Goal: Register for event/course

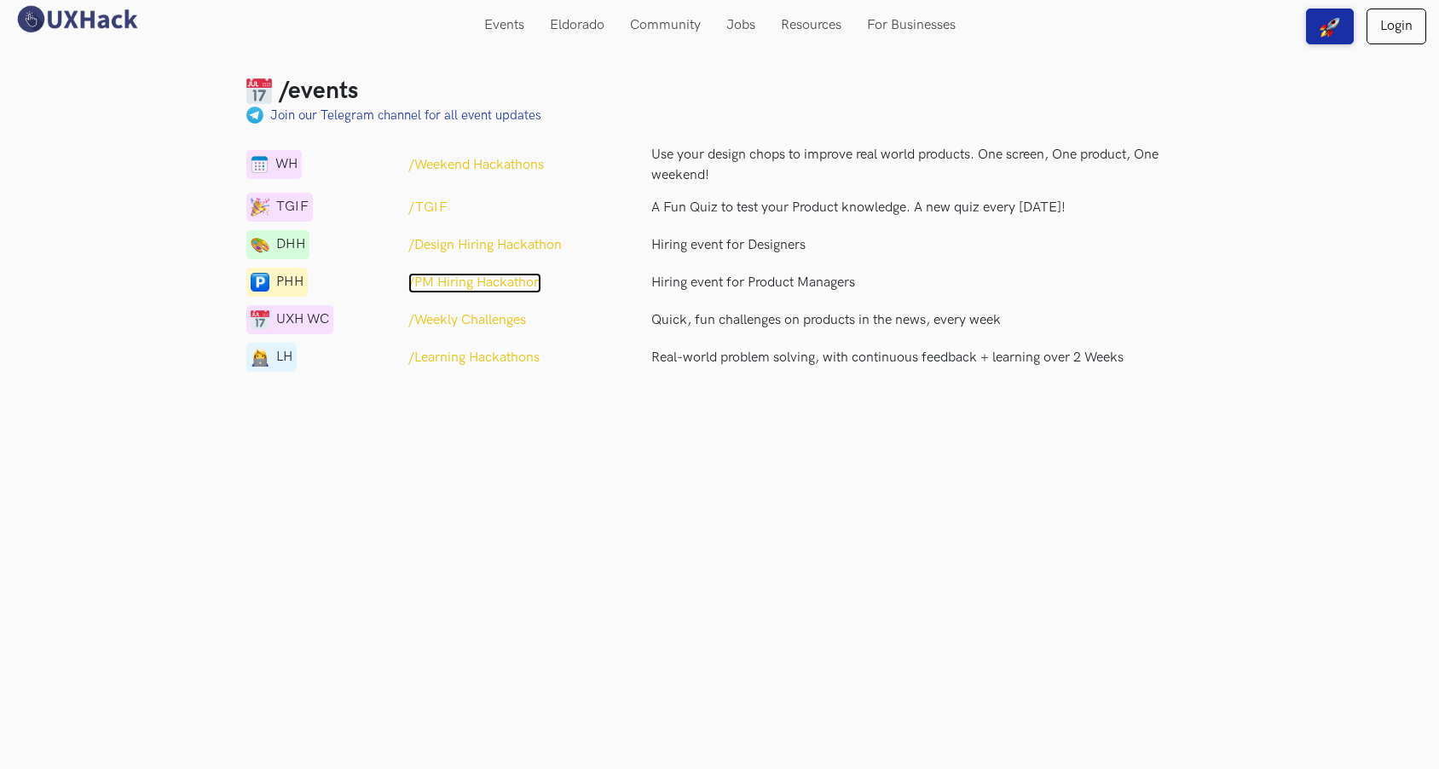
click at [505, 277] on p "/PM Hiring Hackathon" at bounding box center [474, 283] width 133 height 20
click at [528, 362] on p "/Learning Hackathons" at bounding box center [473, 358] width 131 height 20
click at [507, 167] on p "/Weekend Hackathons" at bounding box center [476, 165] width 136 height 20
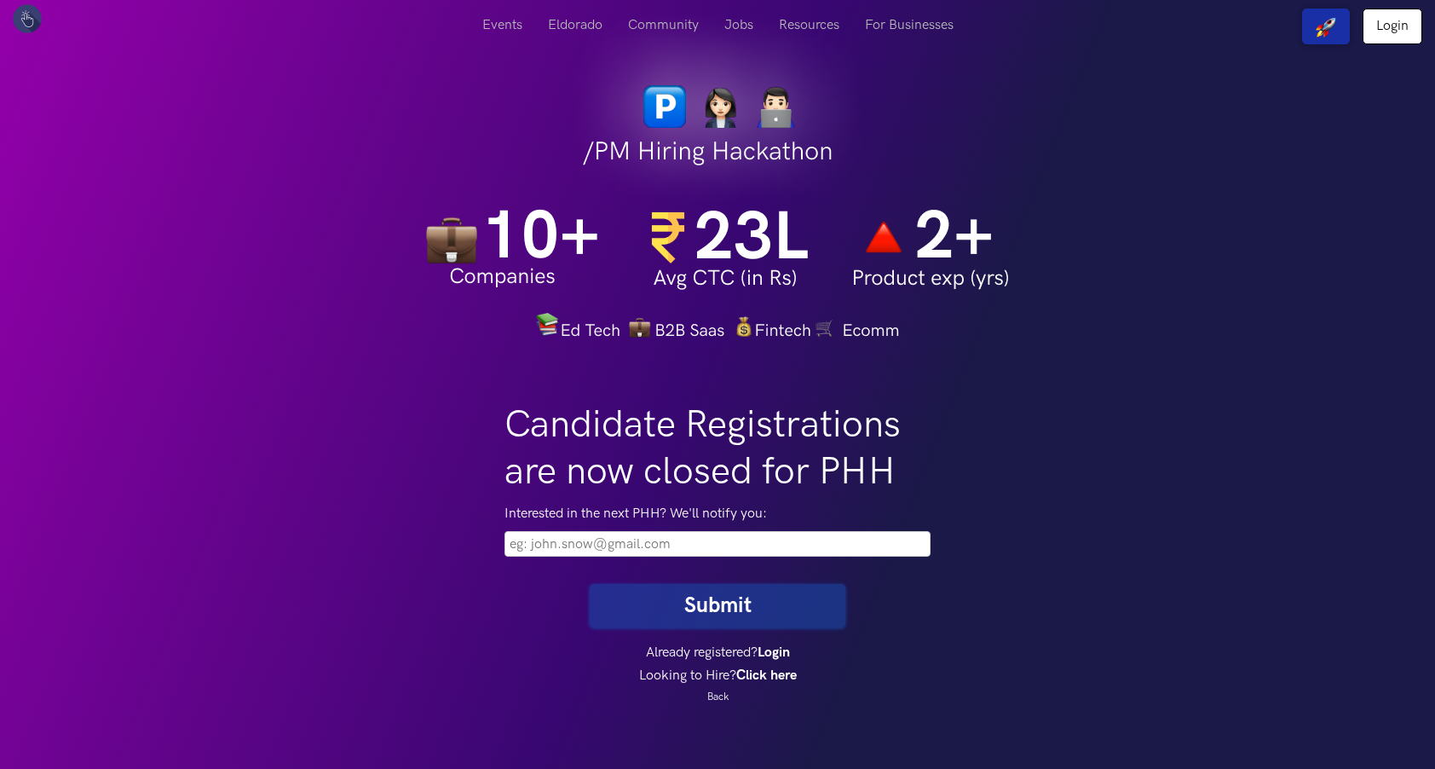
click at [692, 551] on input "email" at bounding box center [718, 544] width 426 height 26
type input "shriyadahal111@gmail.com"
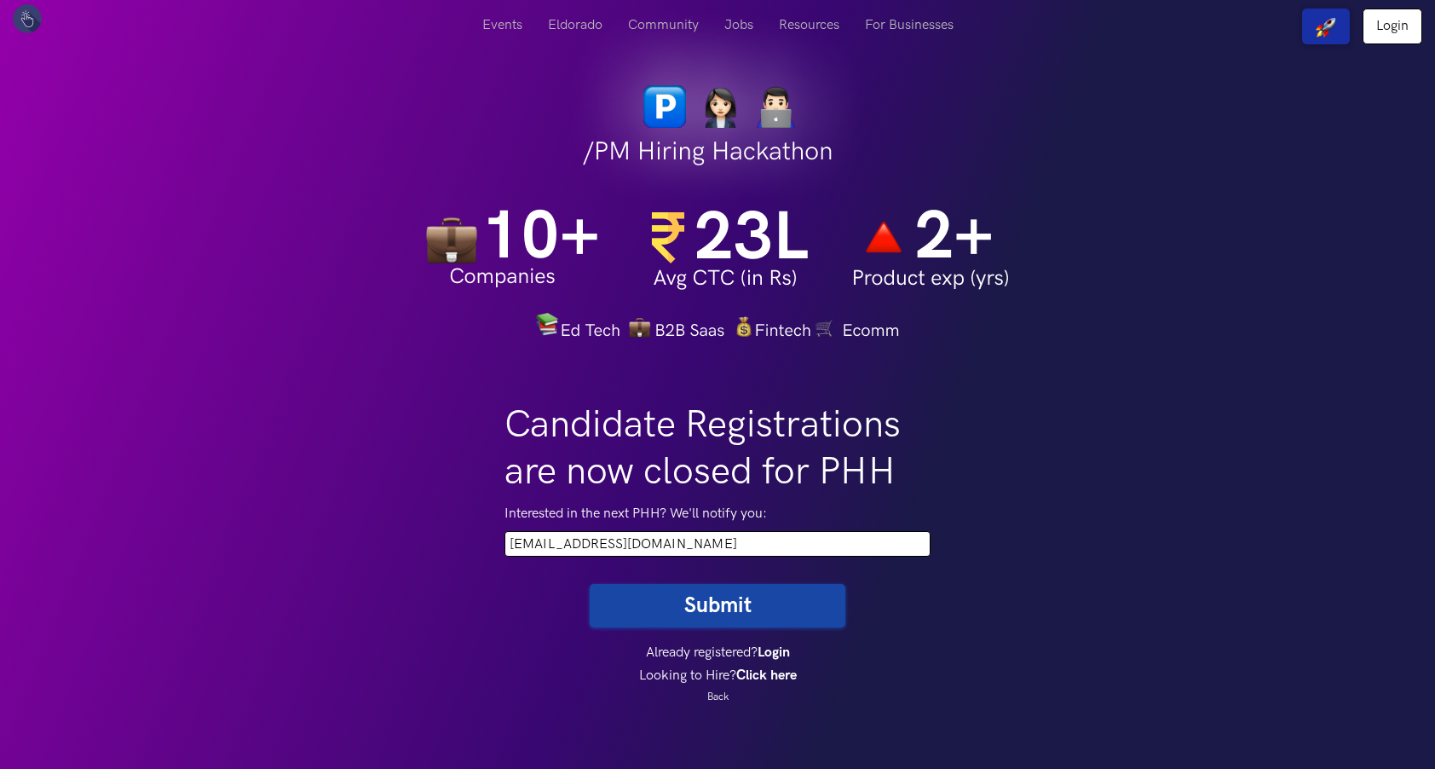
click at [721, 604] on button "Submit" at bounding box center [718, 605] width 256 height 43
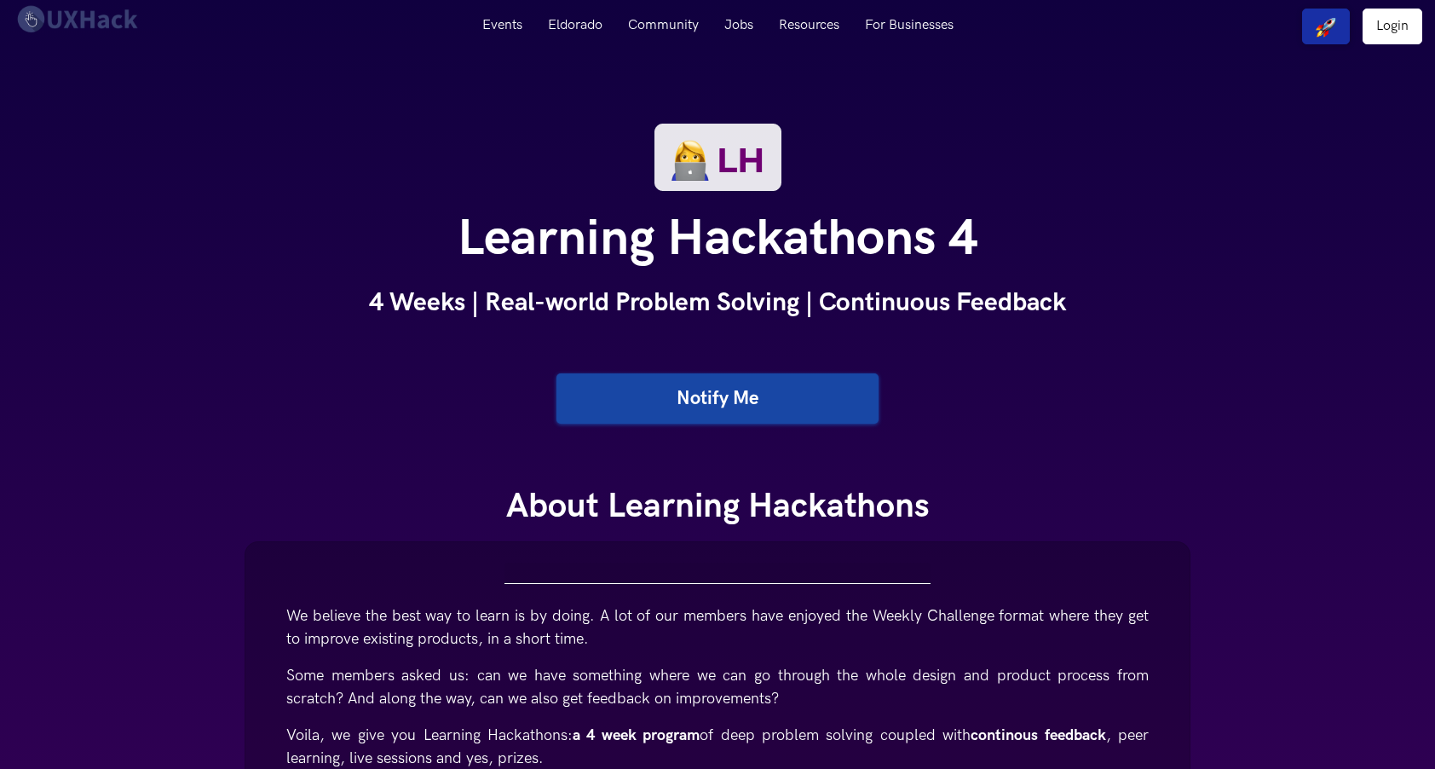
click at [643, 406] on link "Notify Me" at bounding box center [718, 398] width 322 height 50
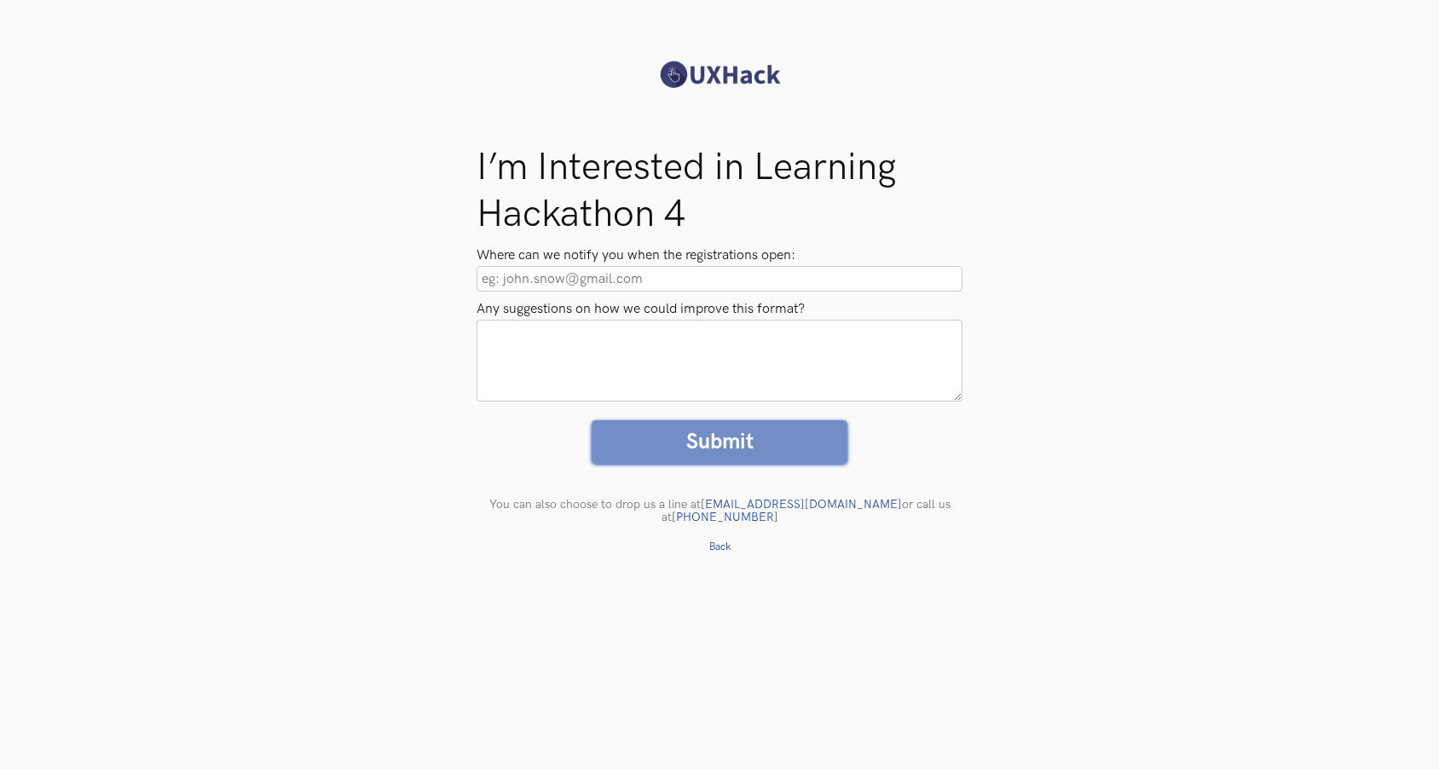
click at [603, 278] on input "Where can we notify you when the registrations open:" at bounding box center [719, 279] width 486 height 26
type input "[EMAIL_ADDRESS][DOMAIN_NAME]"
click at [773, 453] on input "Submit" at bounding box center [719, 441] width 256 height 43
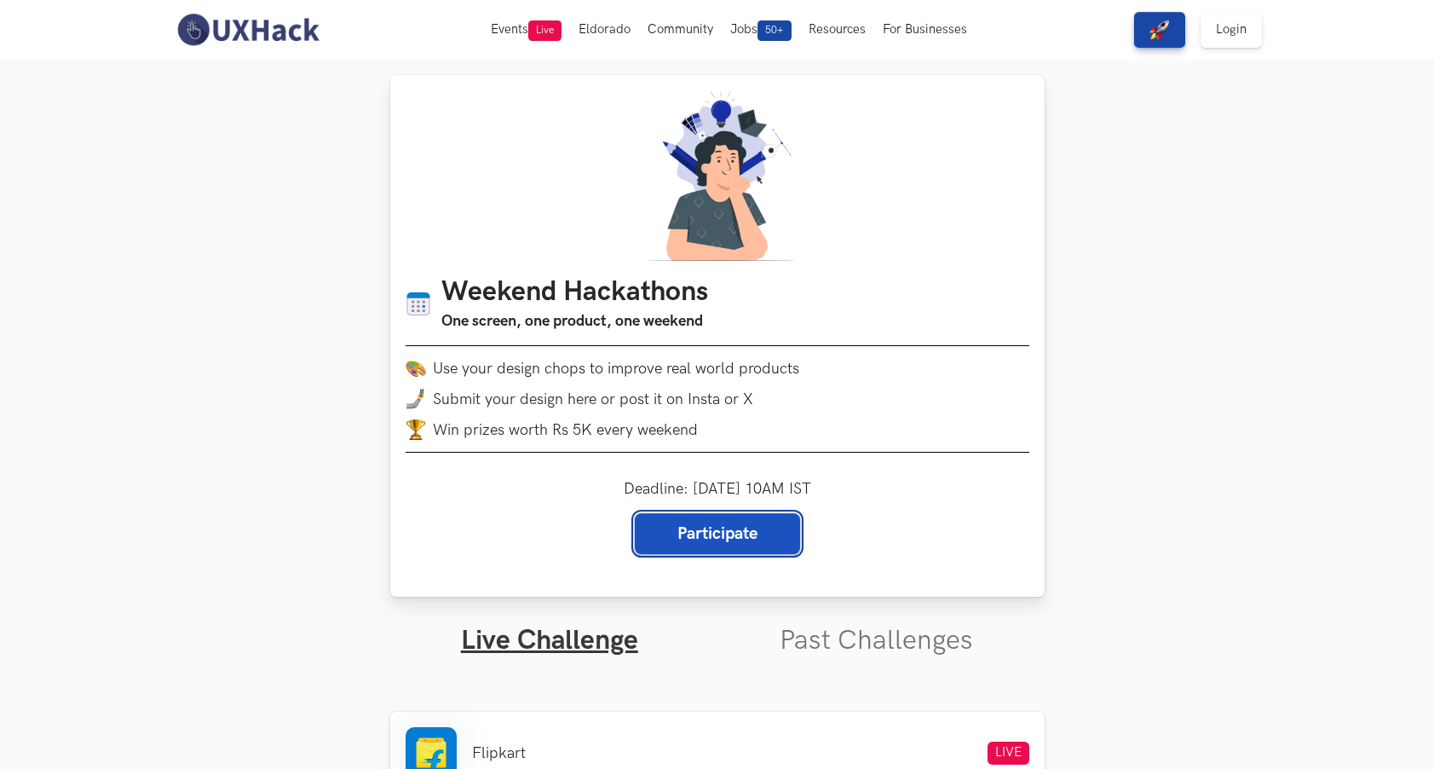
click at [723, 534] on link "Participate" at bounding box center [717, 533] width 165 height 41
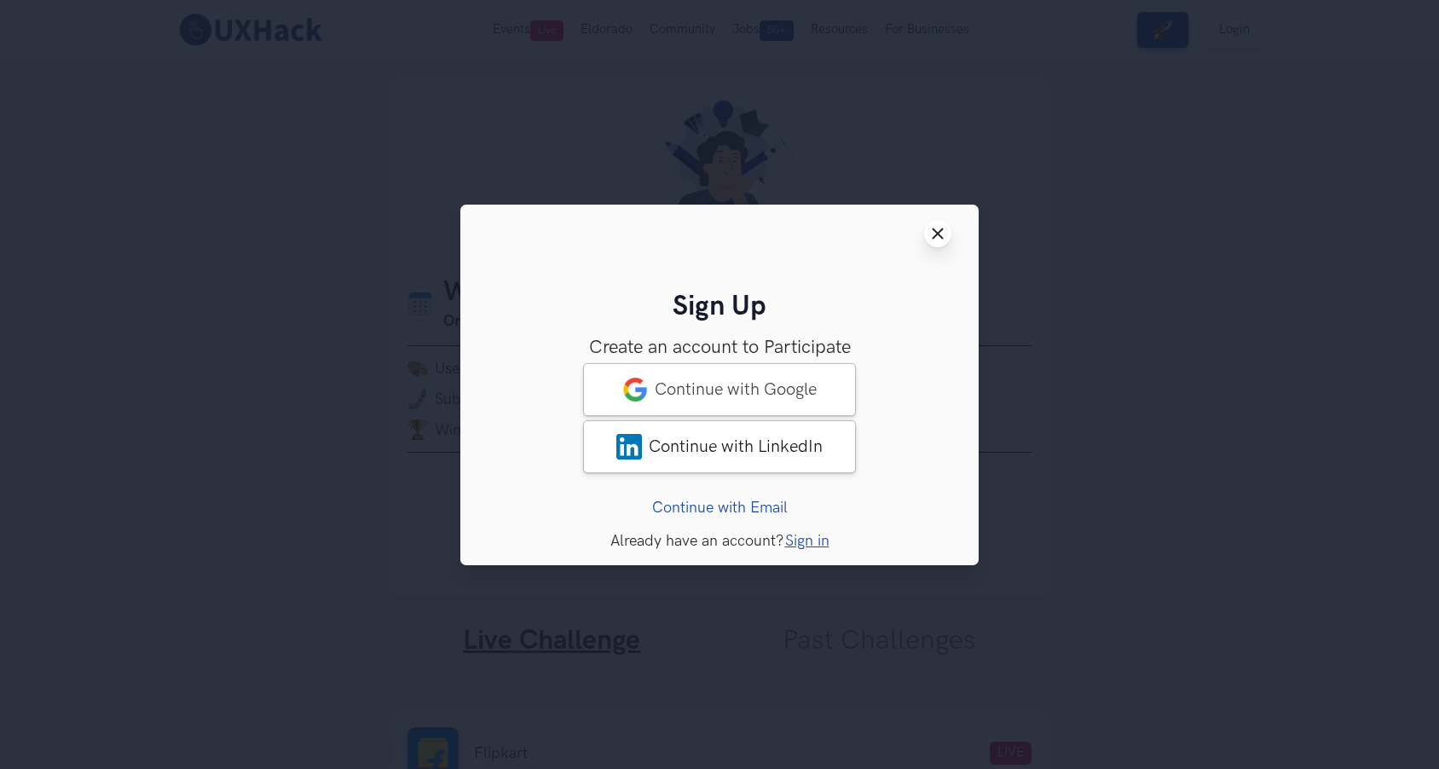
click at [936, 235] on line at bounding box center [937, 232] width 9 height 9
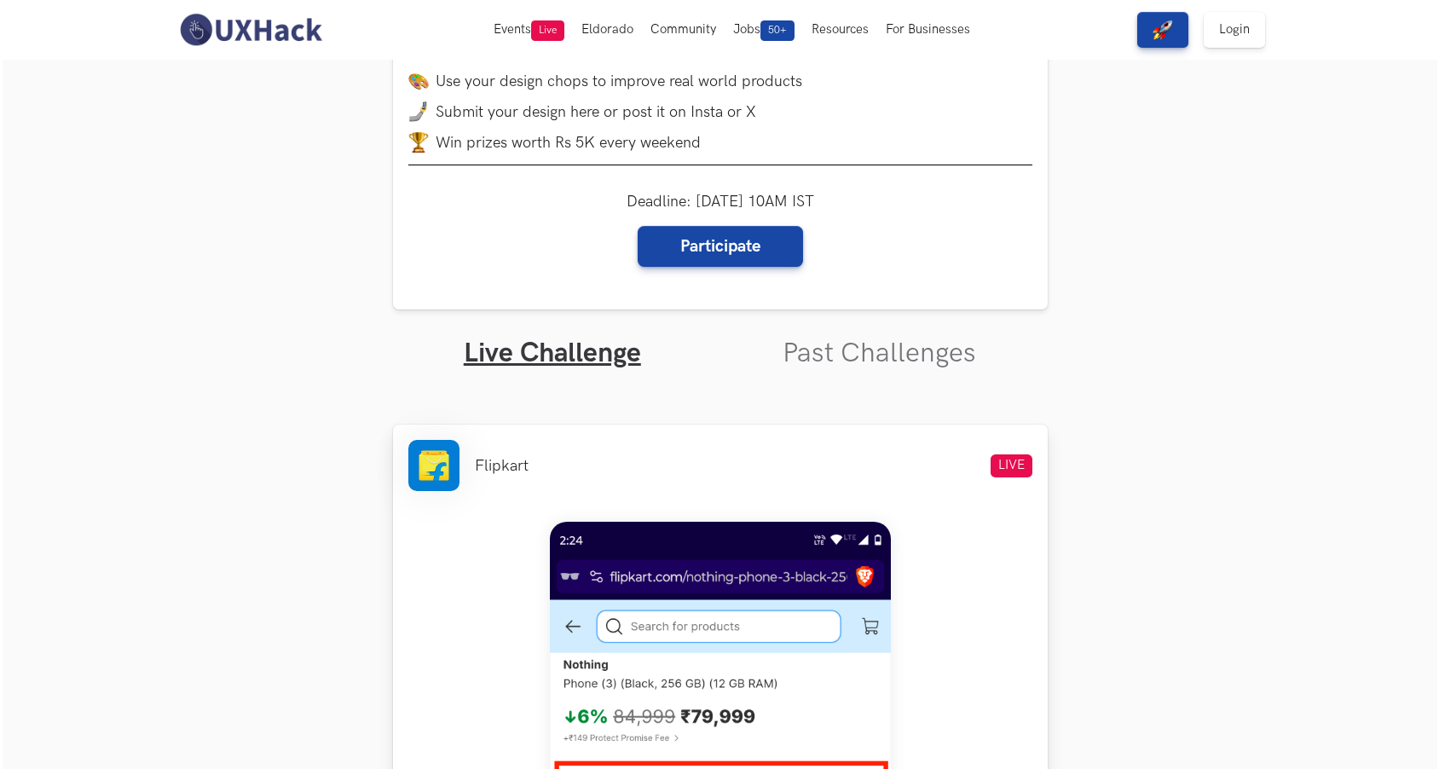
scroll to position [307, 0]
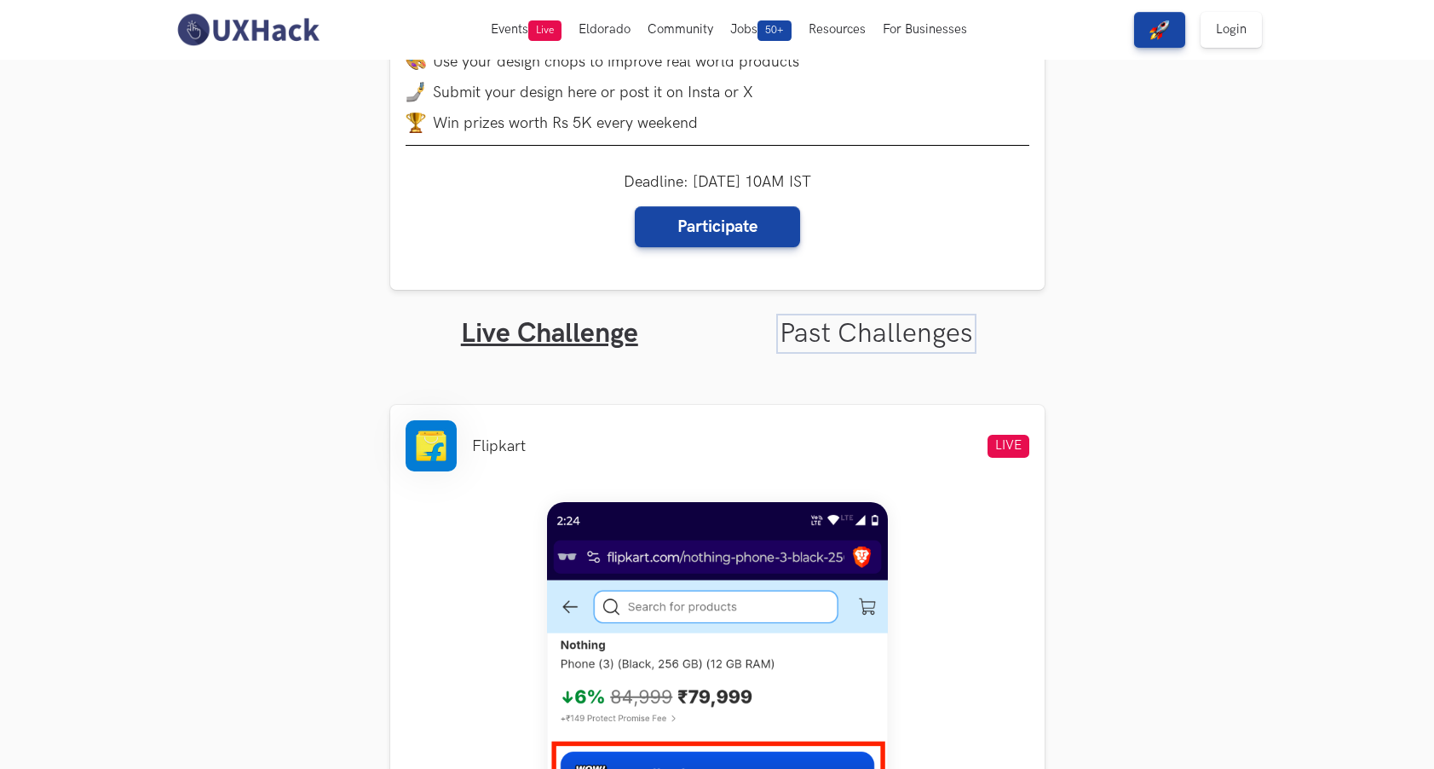
click at [856, 334] on link "Past Challenges" at bounding box center [876, 333] width 193 height 33
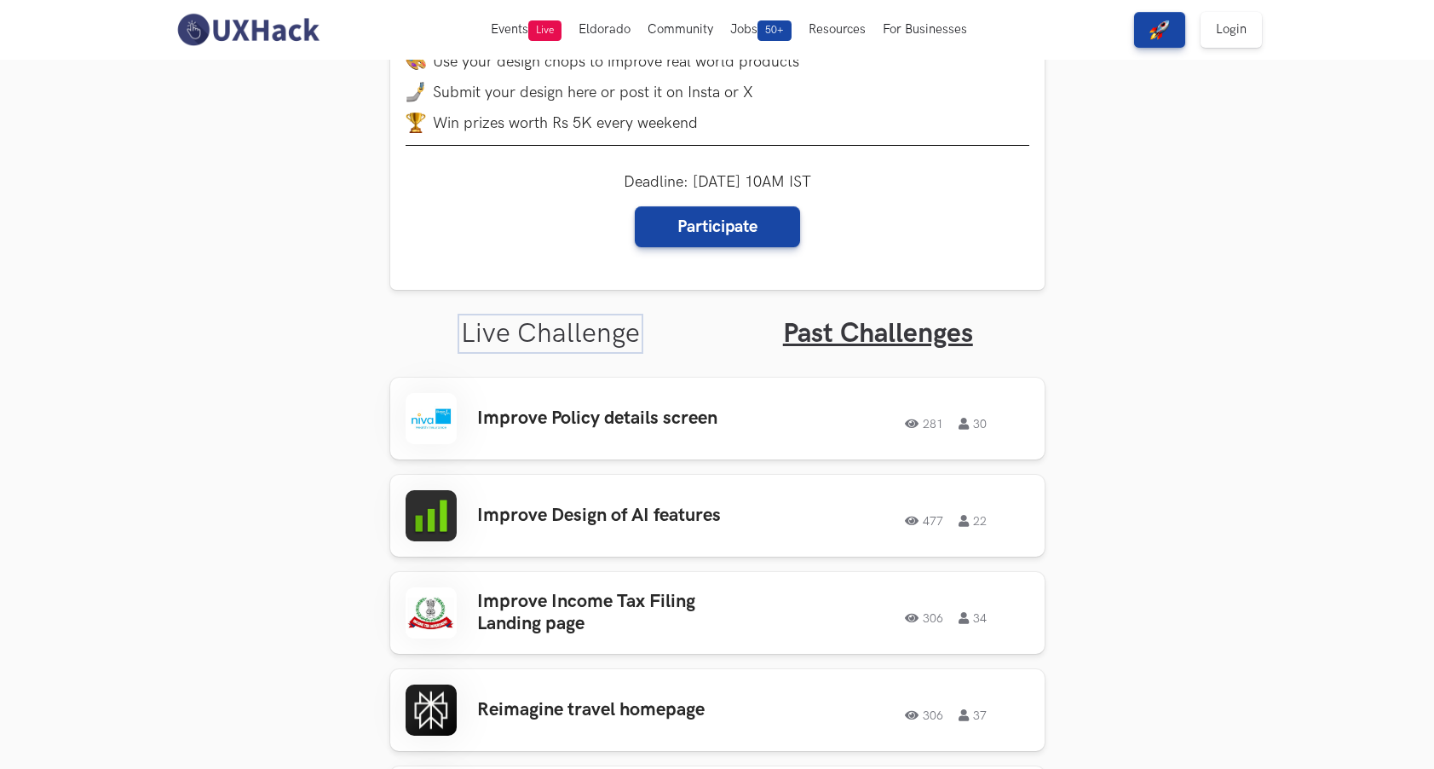
click at [616, 337] on link "Live Challenge" at bounding box center [550, 333] width 179 height 33
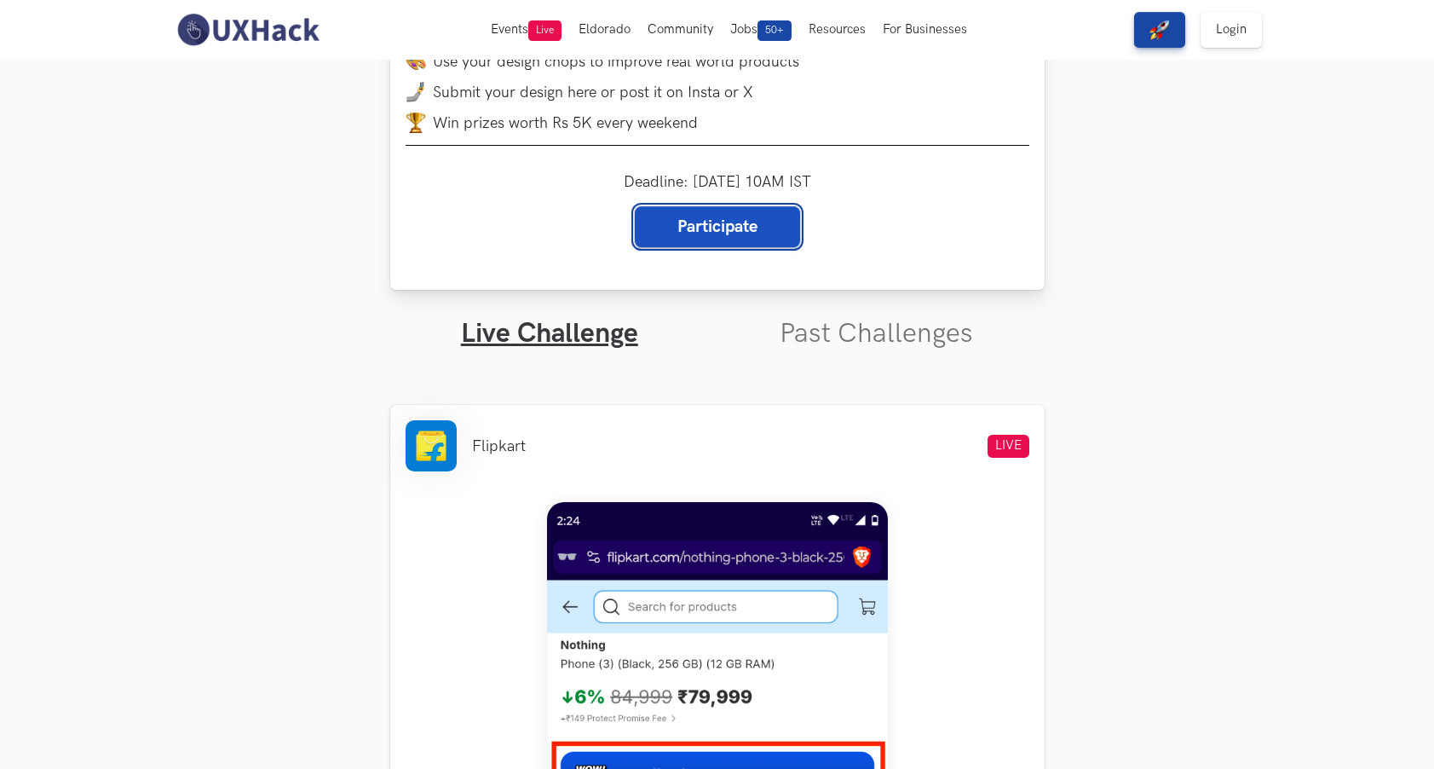
click at [700, 234] on link "Participate" at bounding box center [717, 226] width 165 height 41
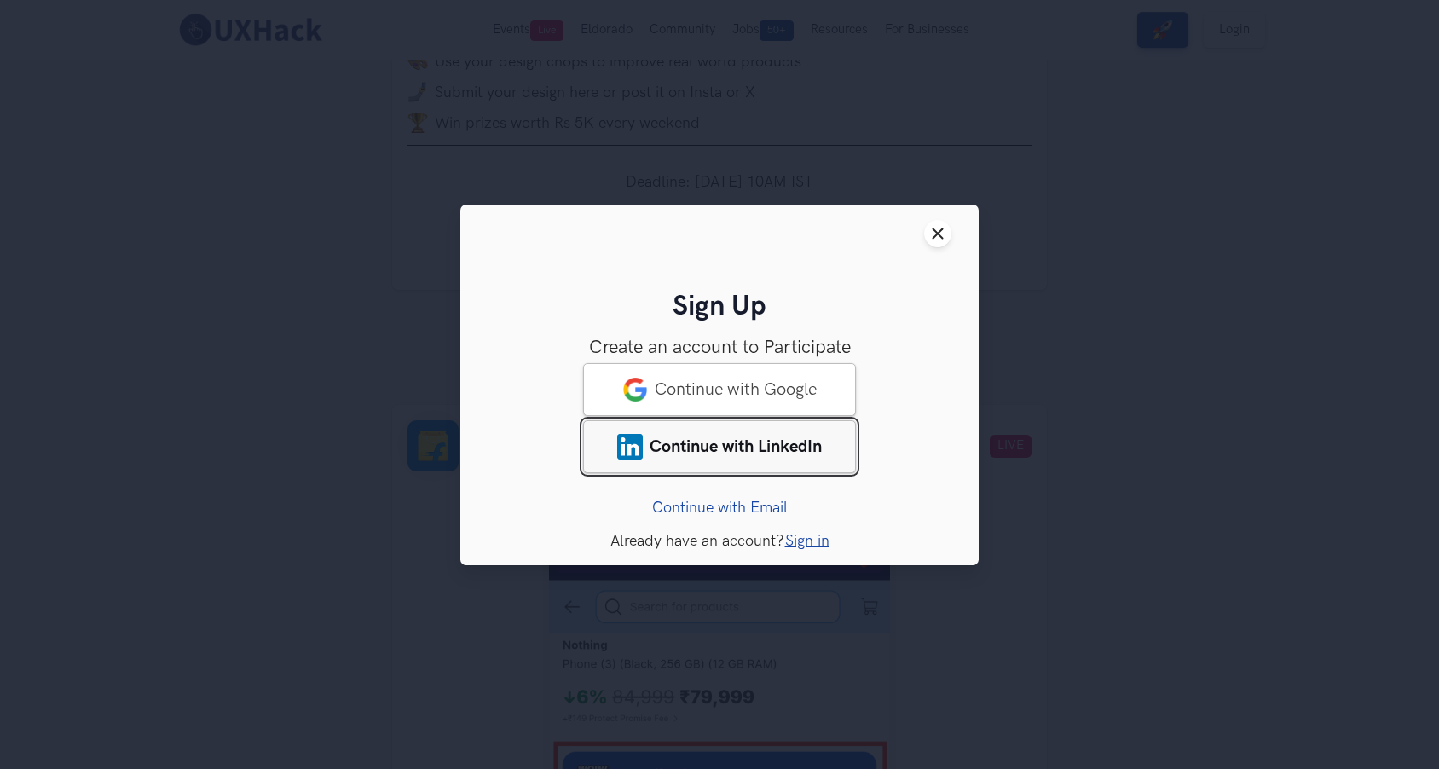
click at [680, 420] on link "Continue with LinkedIn" at bounding box center [719, 445] width 273 height 53
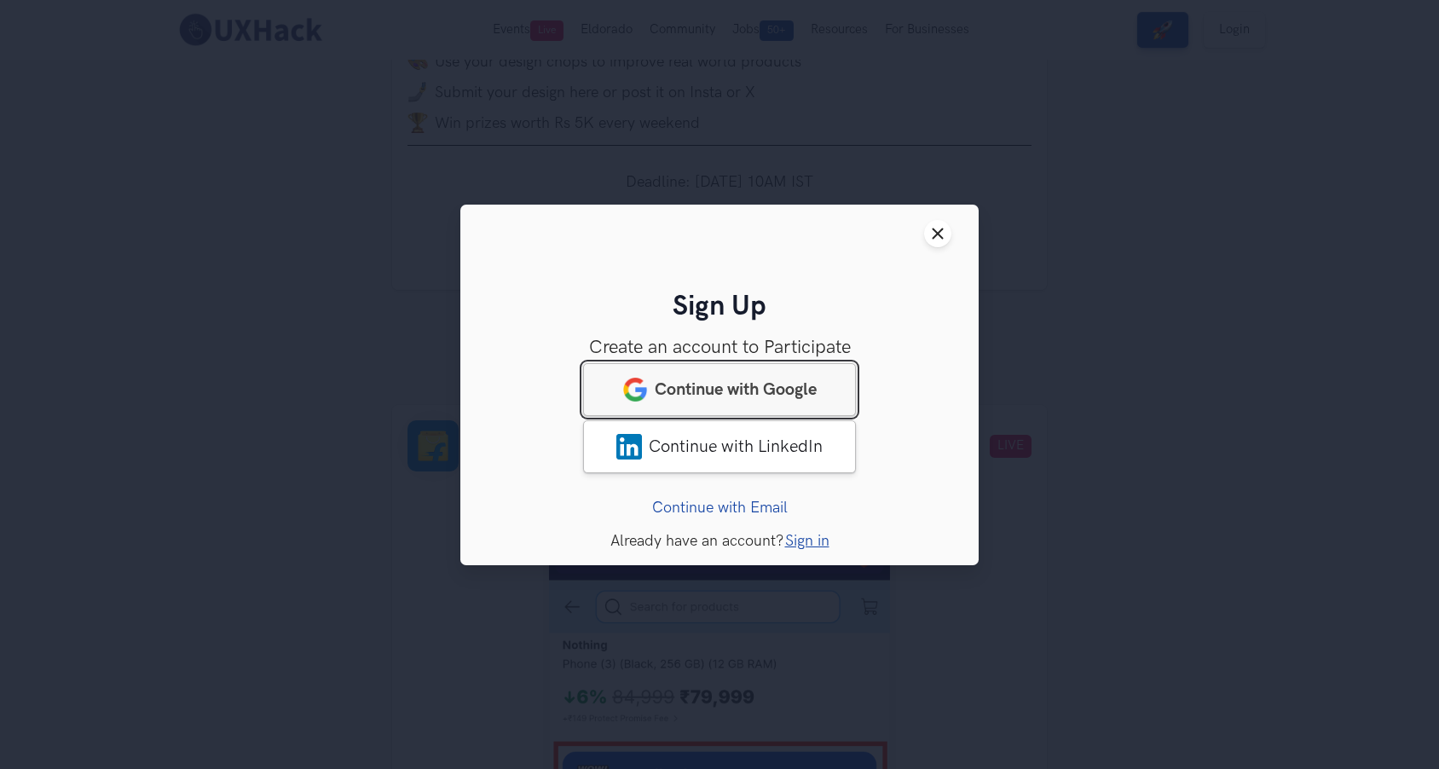
click at [666, 383] on span "Continue with Google" at bounding box center [736, 388] width 162 height 20
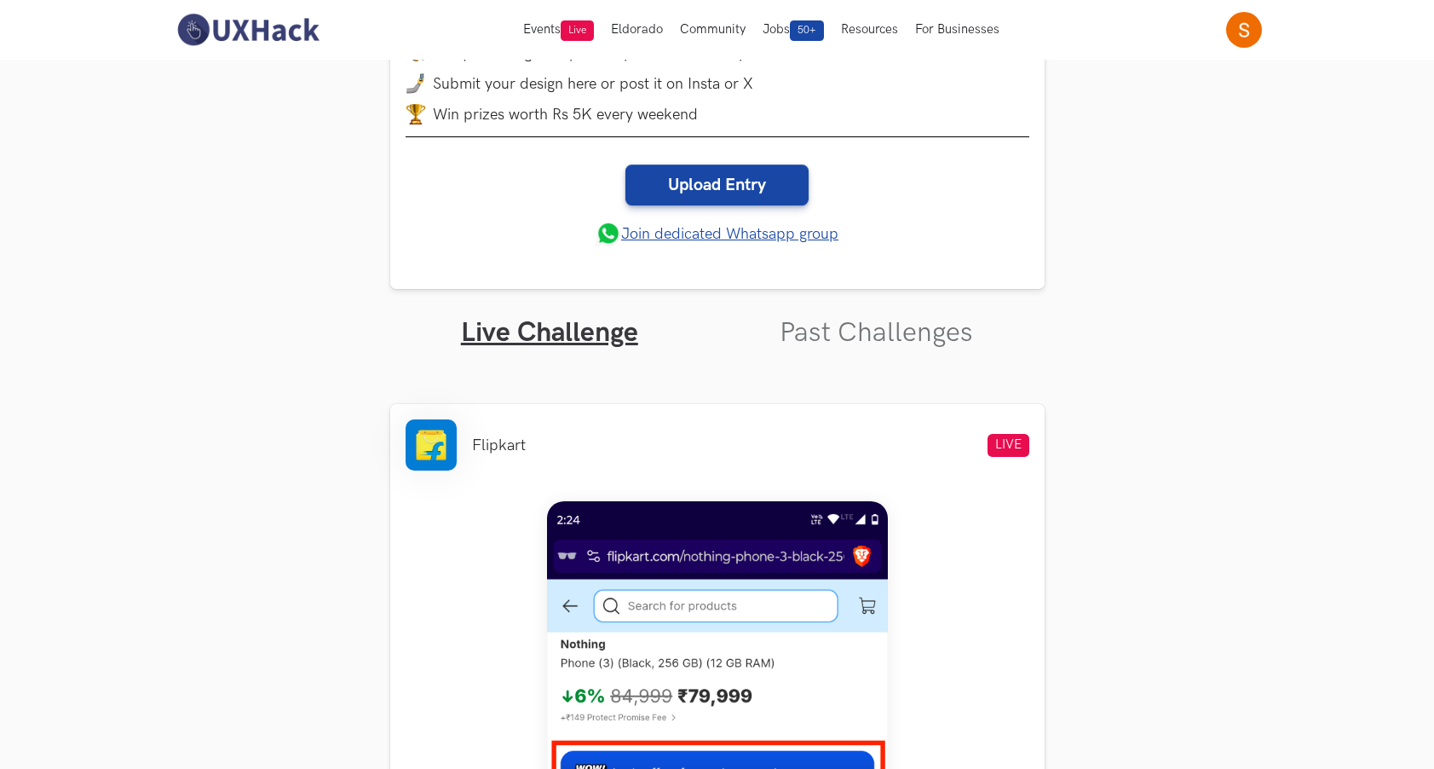
scroll to position [341, 0]
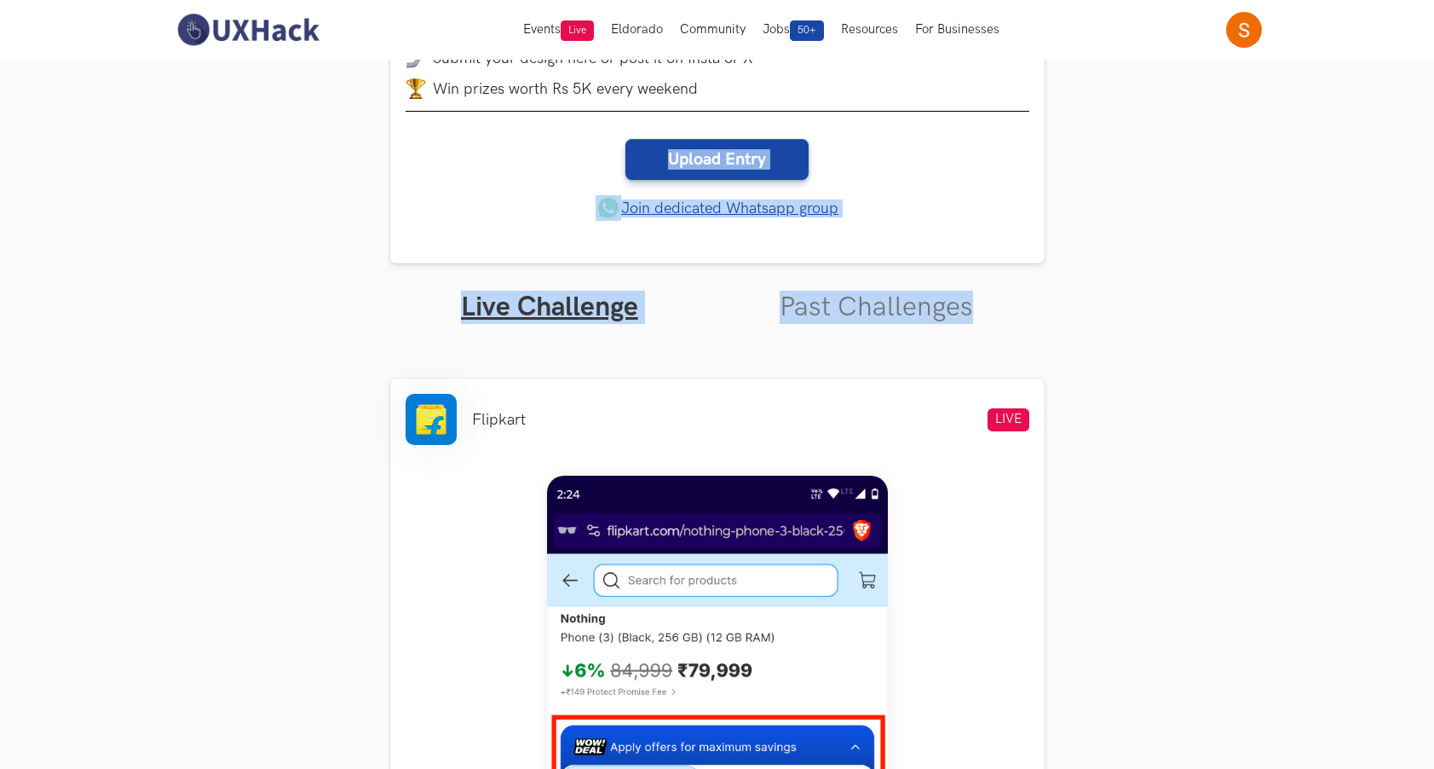
drag, startPoint x: 1431, startPoint y: 210, endPoint x: 1448, endPoint y: 297, distance: 89.4
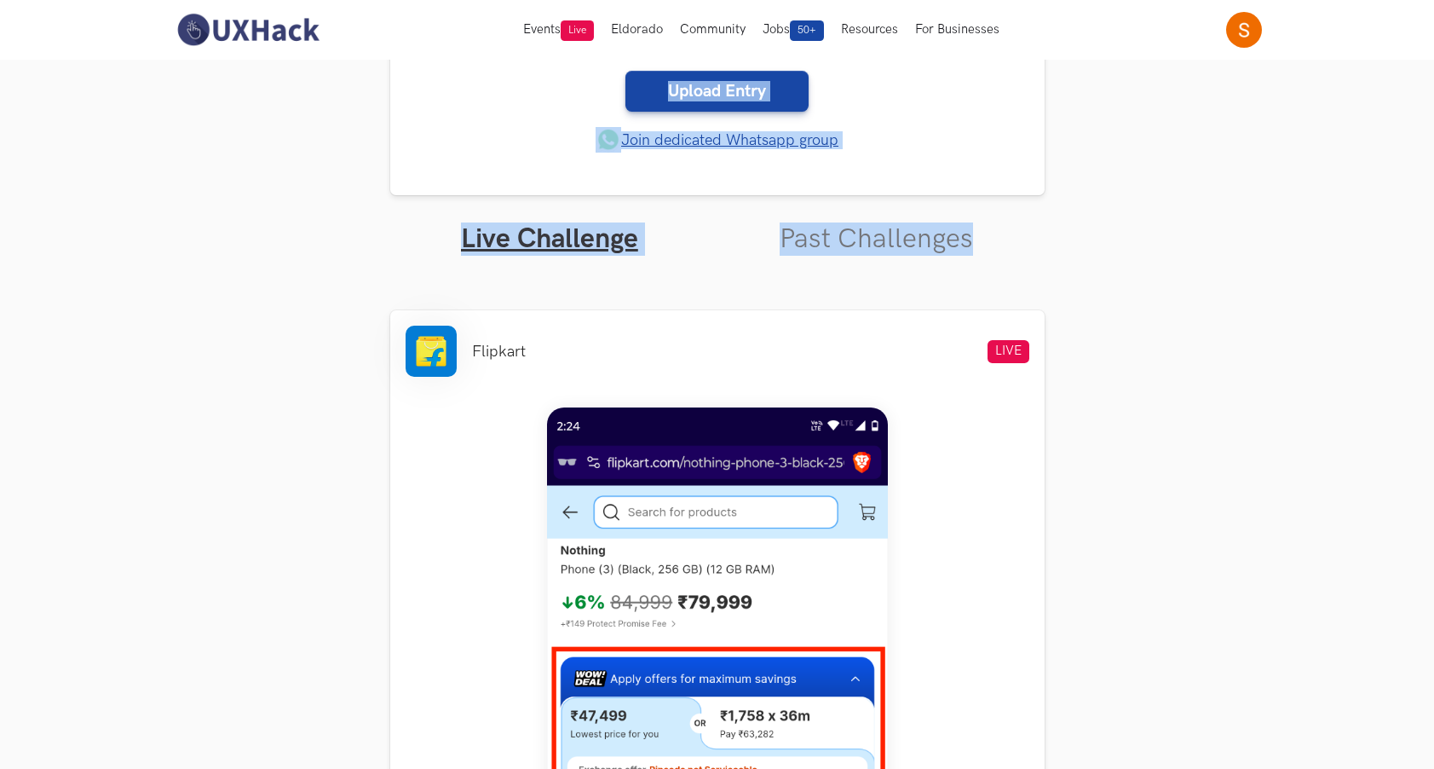
scroll to position [443, 0]
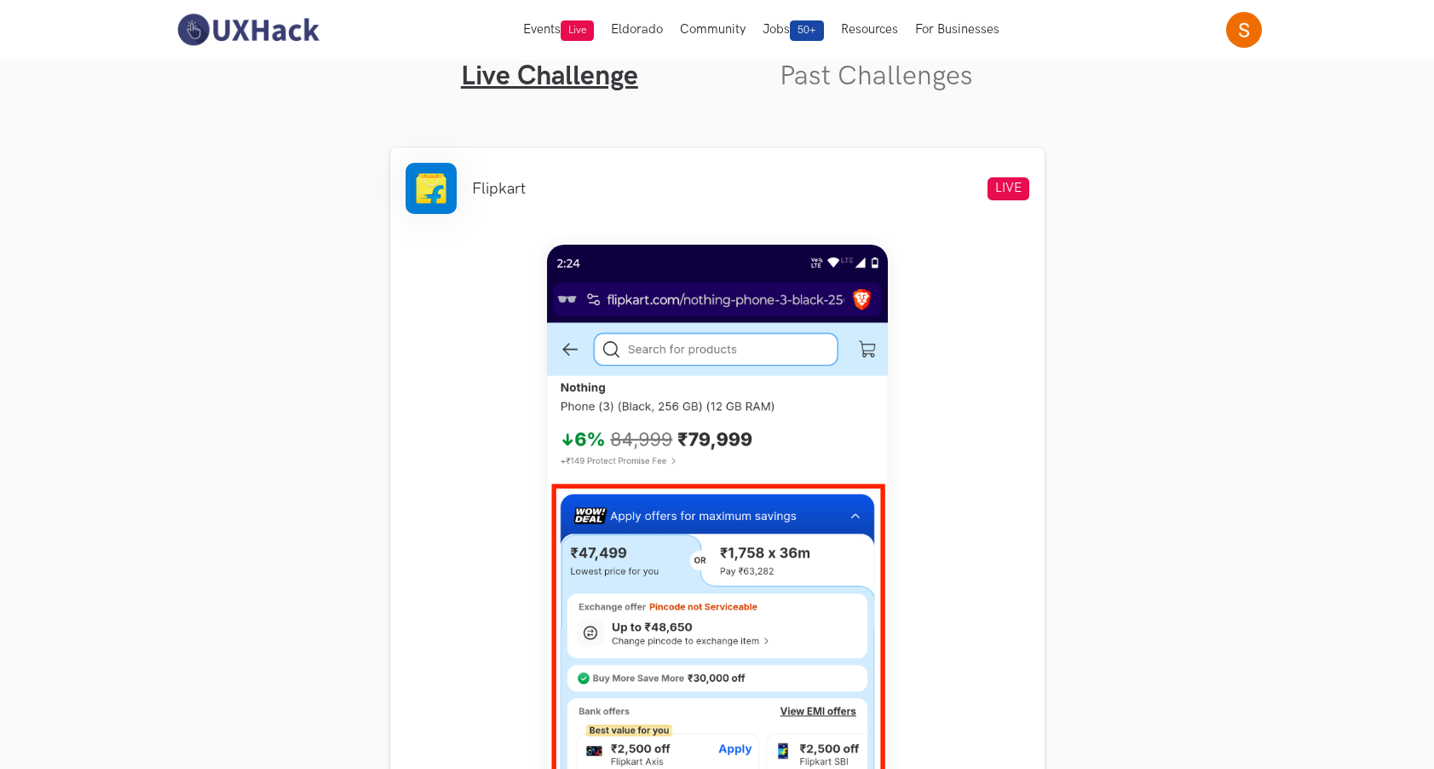
scroll to position [424, 0]
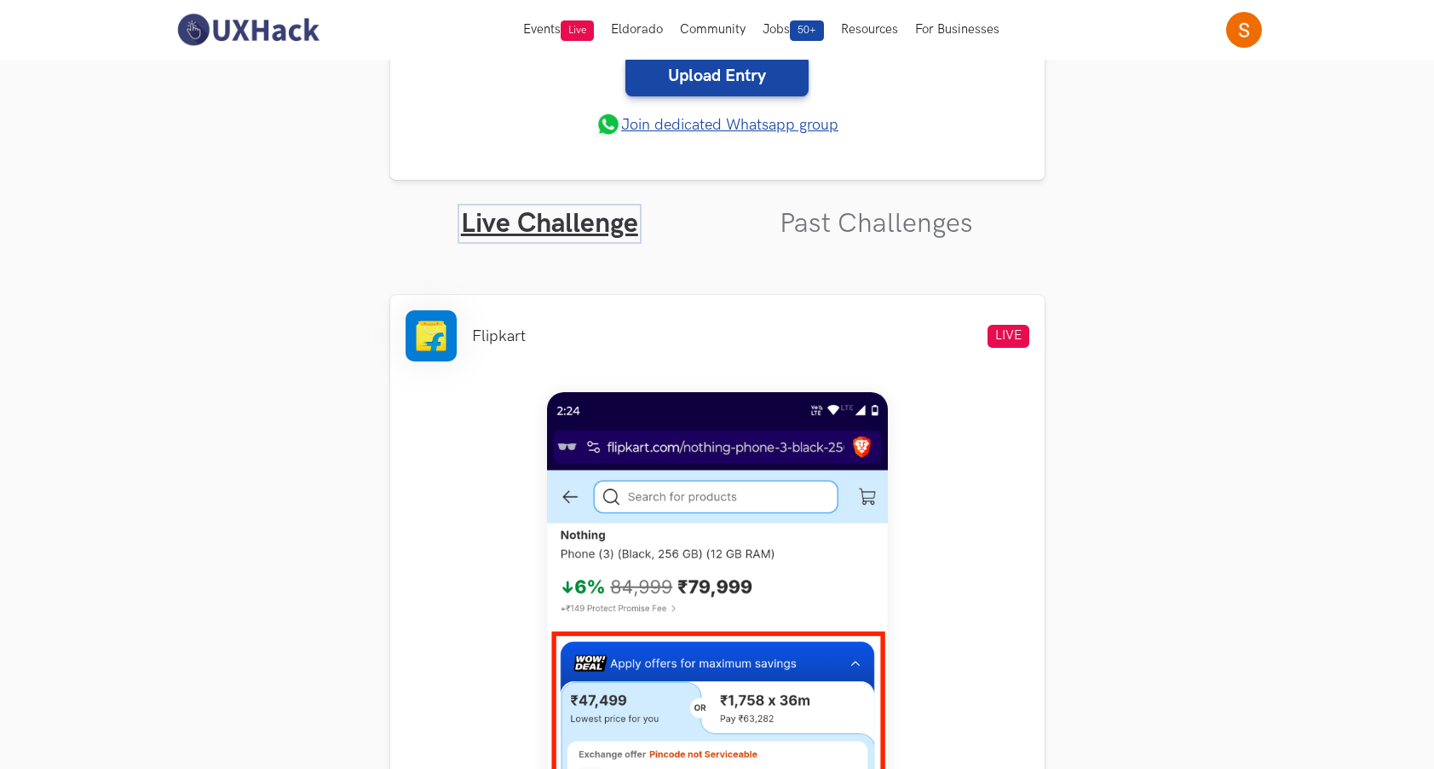
click at [630, 223] on link "Live Challenge" at bounding box center [549, 223] width 177 height 33
click at [540, 227] on link "Live Challenge" at bounding box center [549, 223] width 177 height 33
click at [909, 237] on link "Past Challenges" at bounding box center [876, 223] width 193 height 33
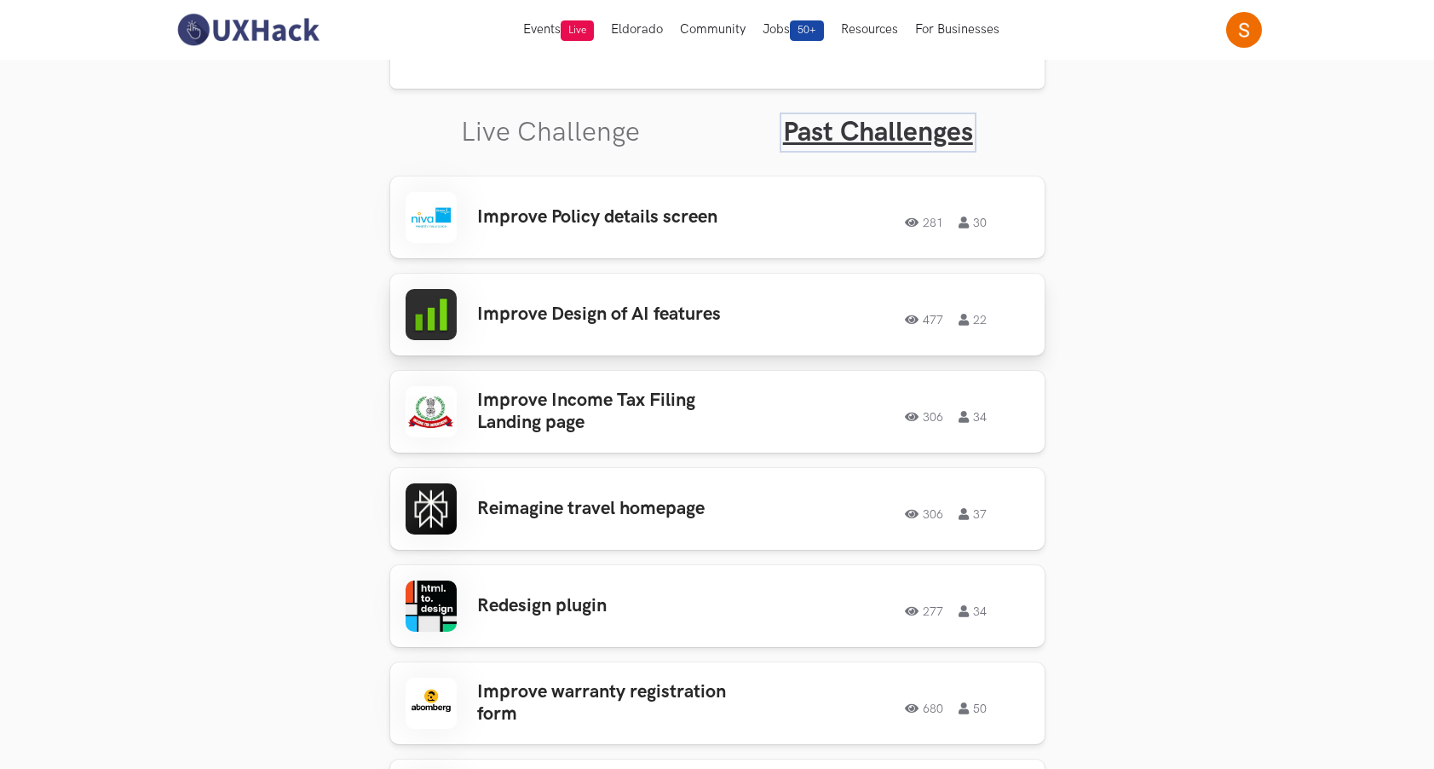
scroll to position [527, 0]
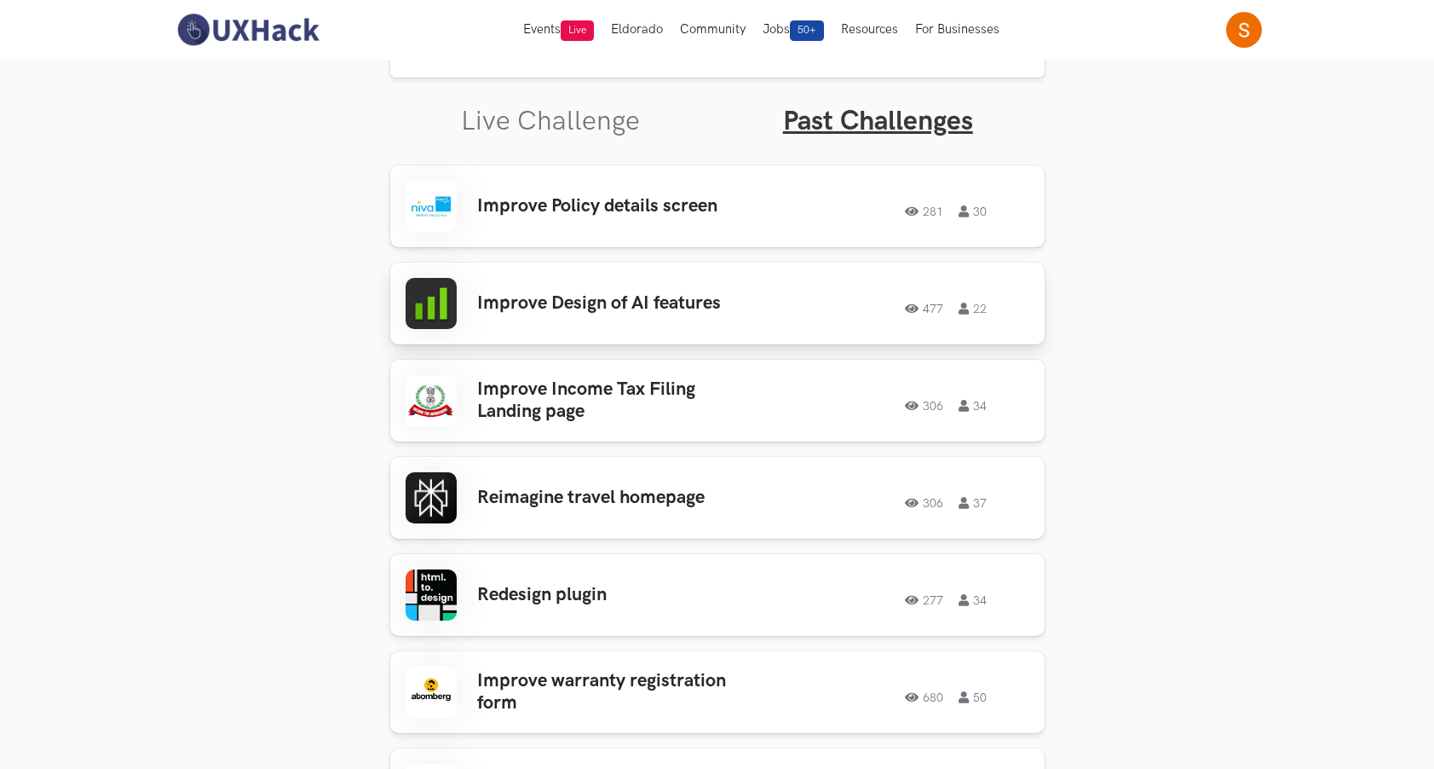
click at [767, 322] on div "Improve Design of AI features 477 22 477 22" at bounding box center [718, 303] width 624 height 51
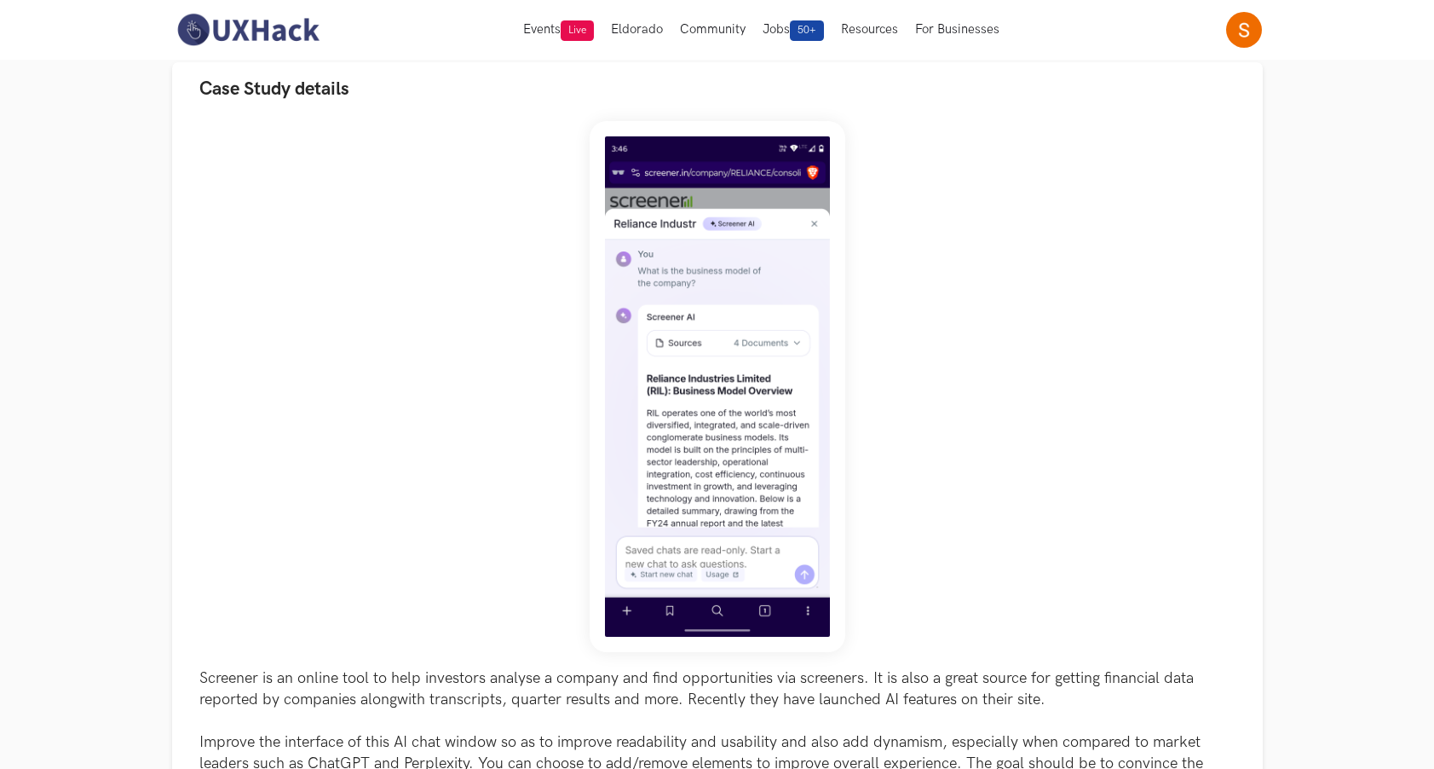
scroll to position [136, 0]
drag, startPoint x: 1434, startPoint y: 195, endPoint x: 1448, endPoint y: 290, distance: 95.7
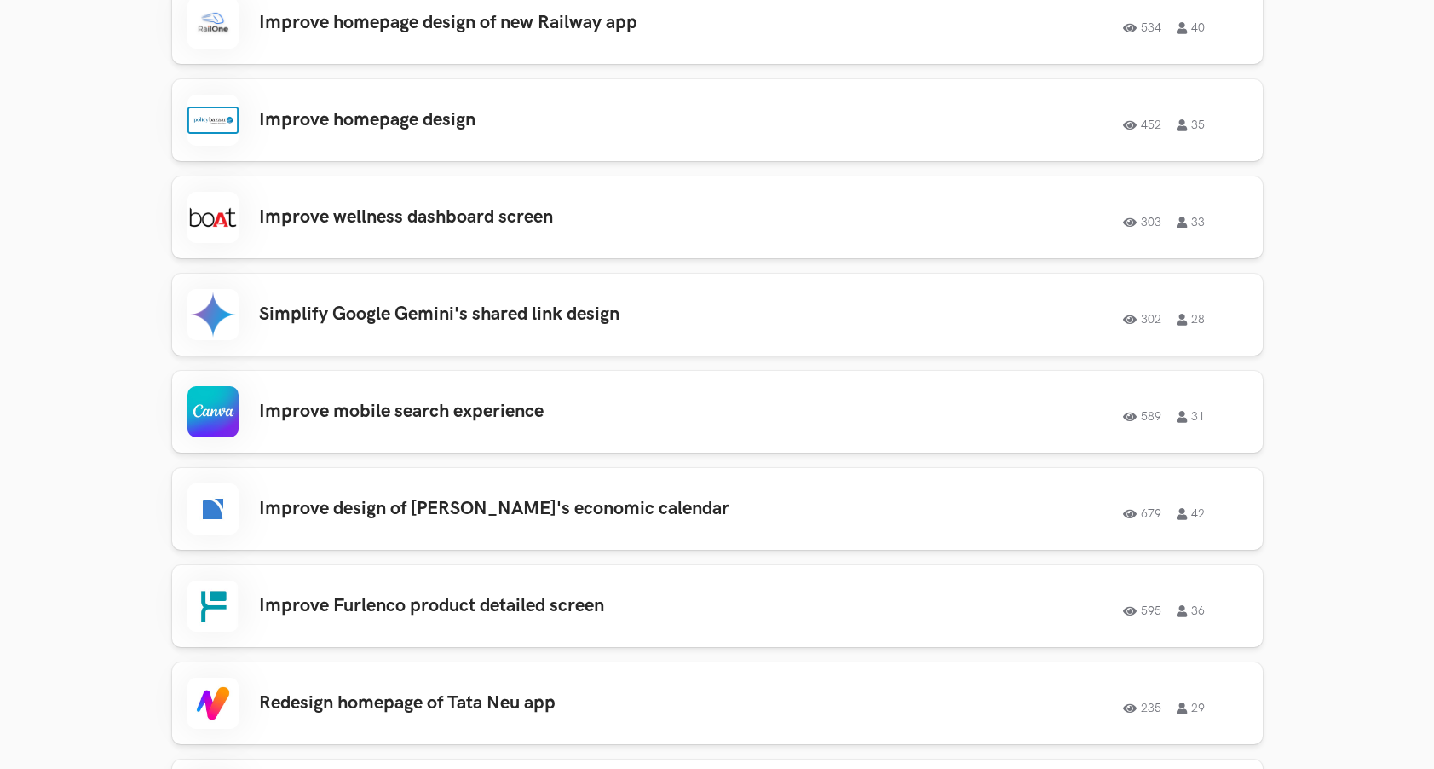
scroll to position [2286, 0]
